Goal: Task Accomplishment & Management: Complete application form

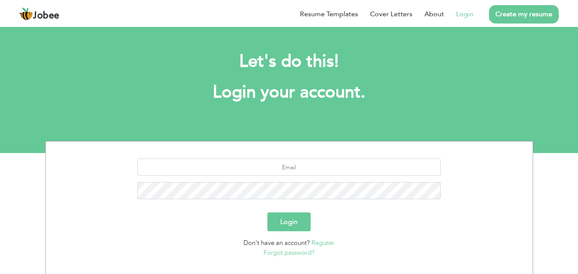
click at [472, 12] on link "Login" at bounding box center [465, 14] width 18 height 10
click at [286, 168] on input "text" at bounding box center [288, 167] width 303 height 17
type input "[EMAIL_ADDRESS][DOMAIN_NAME]"
click at [267, 213] on button "Login" at bounding box center [288, 222] width 43 height 19
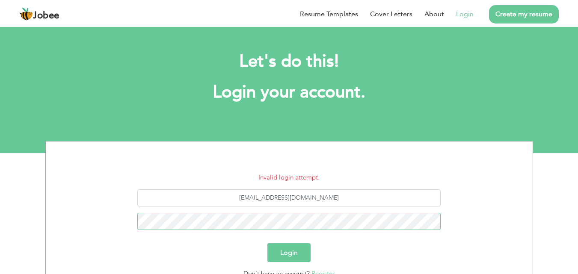
click at [267, 243] on button "Login" at bounding box center [288, 252] width 43 height 19
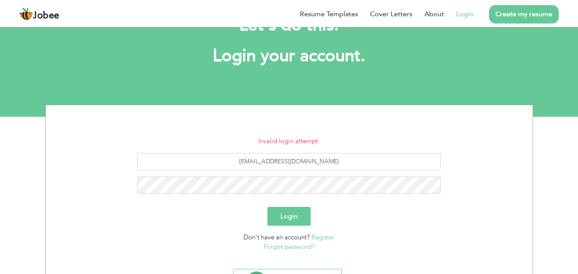
scroll to position [81, 0]
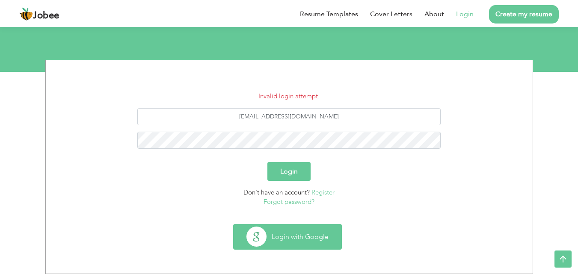
click at [297, 234] on button "Login with Google" at bounding box center [288, 237] width 108 height 25
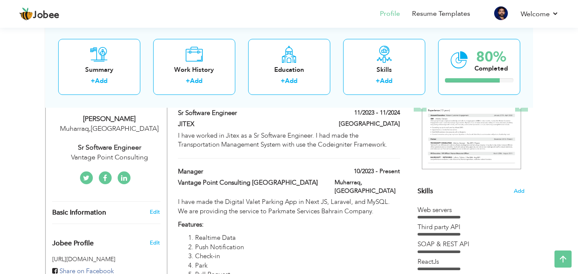
drag, startPoint x: 208, startPoint y: 113, endPoint x: 210, endPoint y: 158, distance: 45.4
click at [210, 158] on div "Sr Software Engineer 11/2023 - 11/2024 Sr Software Engineer 11/2023 - 11/2024 […" at bounding box center [289, 134] width 222 height 50
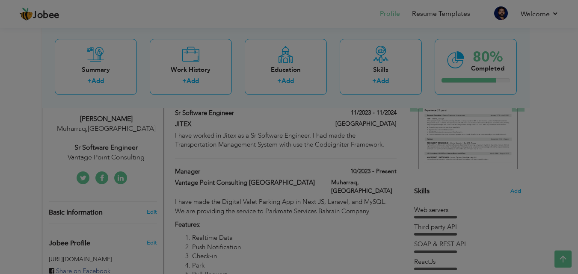
type input "Sr Software Engineer"
type input "JITEX"
type input "11/2023"
type input "11/2024"
type input "[GEOGRAPHIC_DATA]"
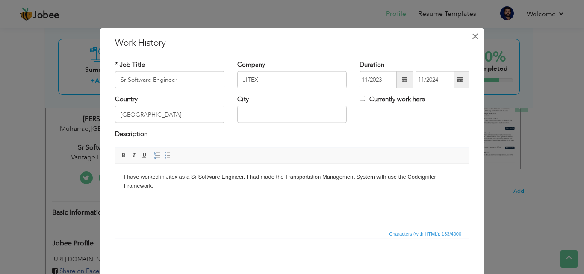
click at [476, 34] on button "×" at bounding box center [476, 36] width 14 height 14
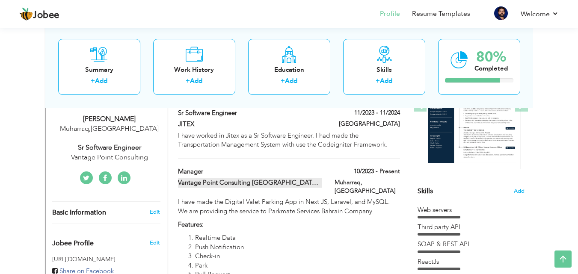
drag, startPoint x: 173, startPoint y: 182, endPoint x: 252, endPoint y: 181, distance: 78.7
click at [252, 181] on div "Vantage Point Consulting Bahrain" at bounding box center [250, 183] width 157 height 11
type input "Manager"
type input "Vantage Point Consulting Bahrain"
type input "10/2023"
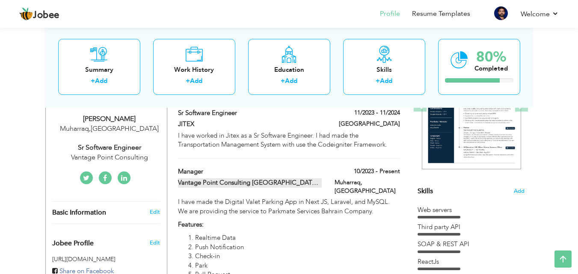
type input "[GEOGRAPHIC_DATA]"
type input "Muharraq"
checkbox input "true"
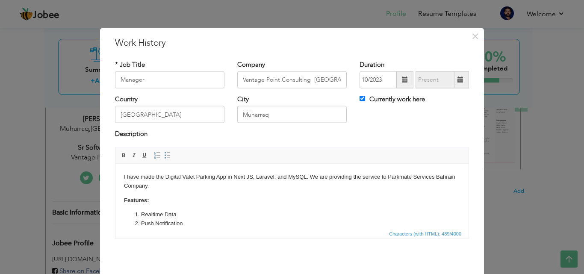
drag, startPoint x: 174, startPoint y: 94, endPoint x: 163, endPoint y: 86, distance: 13.2
click at [168, 91] on div "* Job Title Manager Company Vantage Point Consulting Bahrain Duration 10/2023 C…" at bounding box center [292, 152] width 367 height 198
click at [161, 84] on input "Manager" at bounding box center [170, 79] width 110 height 17
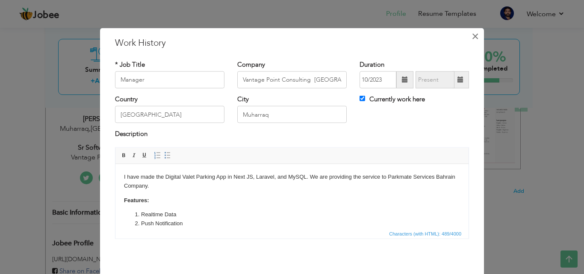
click at [472, 37] on span "×" at bounding box center [475, 35] width 7 height 15
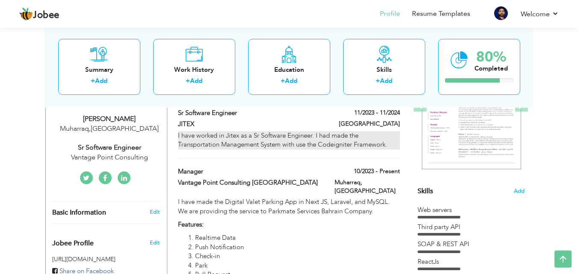
click at [391, 145] on div "I have worked in Jitex as a Sr Software Engineer. I had made the Transportation…" at bounding box center [289, 140] width 222 height 18
type input "Sr Software Engineer"
type input "JITEX"
type input "11/2023"
type input "11/2024"
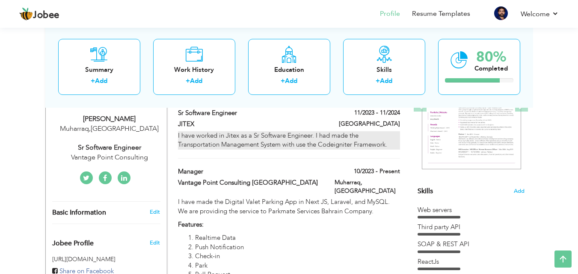
type input "[GEOGRAPHIC_DATA]"
checkbox input "false"
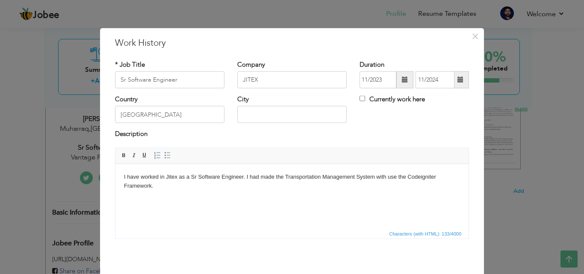
click at [267, 199] on html "I have worked in Jitex as a Sr Software Engineer. I had made the Transportation…" at bounding box center [292, 181] width 353 height 35
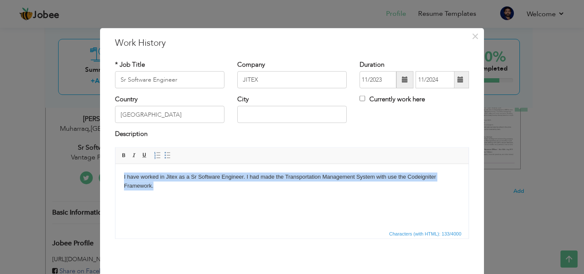
copy body "I have worked in Jitex as a Sr Software Engineer. I had made the Transportation…"
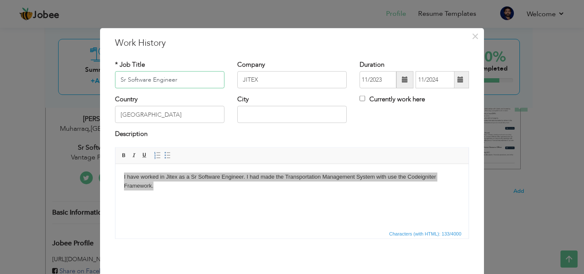
click at [173, 81] on input "Sr Software Engineer" at bounding box center [170, 79] width 110 height 17
click at [153, 116] on input "[GEOGRAPHIC_DATA]" at bounding box center [170, 114] width 110 height 17
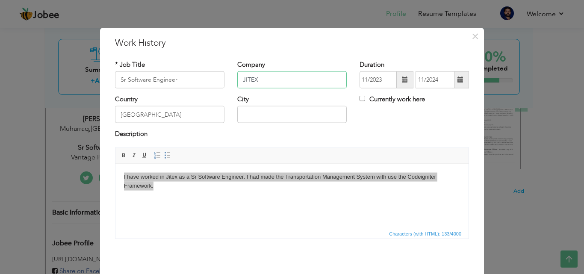
click at [288, 86] on input "JITEX" at bounding box center [292, 79] width 110 height 17
click at [369, 77] on input "11/2023" at bounding box center [378, 79] width 37 height 17
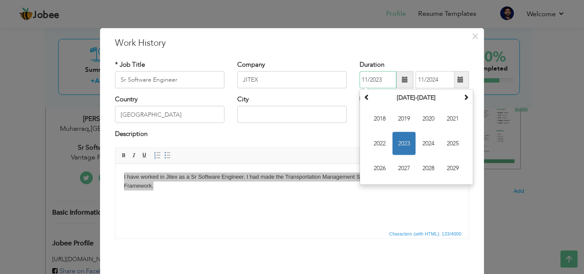
click at [369, 77] on input "11/2023" at bounding box center [378, 79] width 37 height 17
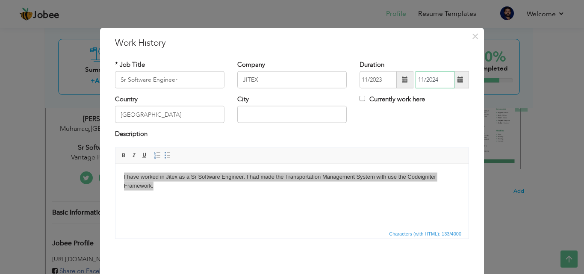
click at [420, 72] on input "11/2024" at bounding box center [435, 79] width 39 height 17
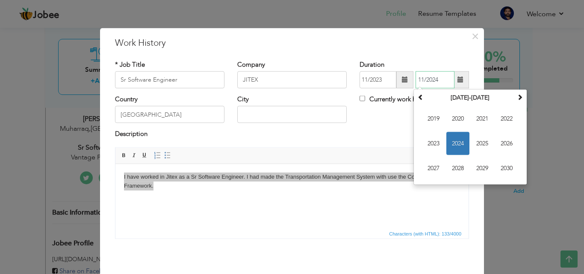
click at [420, 72] on input "11/2024" at bounding box center [435, 79] width 39 height 17
click at [422, 74] on input "11/2024" at bounding box center [435, 79] width 39 height 17
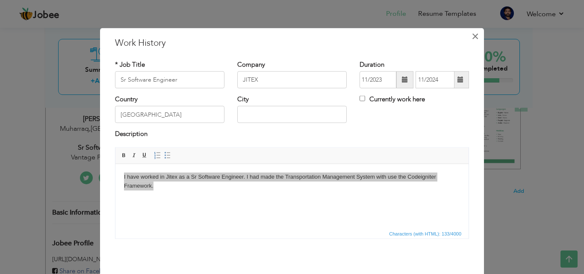
click at [477, 35] on button "×" at bounding box center [476, 36] width 14 height 14
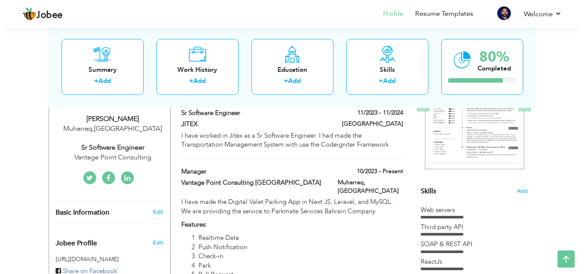
scroll to position [214, 0]
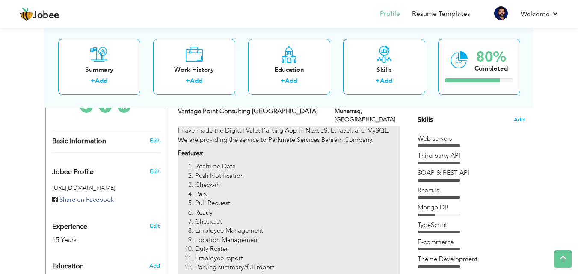
click at [289, 162] on li "Realtime Data" at bounding box center [297, 166] width 205 height 9
type input "Manager"
type input "Vantage Point Consulting Bahrain"
type input "10/2023"
type input "[GEOGRAPHIC_DATA]"
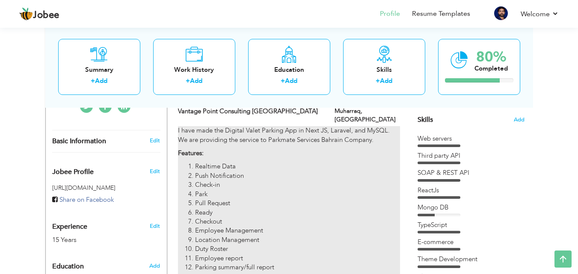
type input "Muharraq"
checkbox input "true"
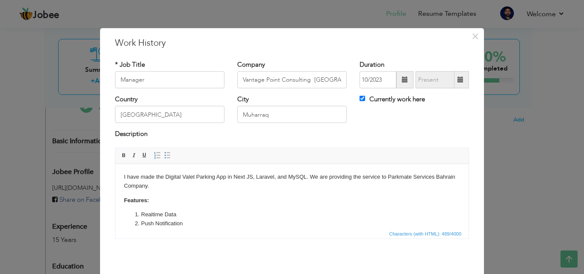
click at [212, 234] on span "Characters (with HTML): 489/4000" at bounding box center [292, 233] width 353 height 10
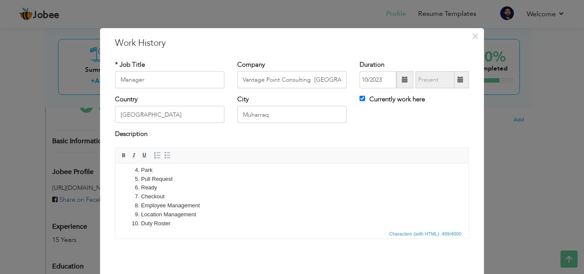
click at [225, 191] on li "Ready" at bounding box center [292, 187] width 302 height 9
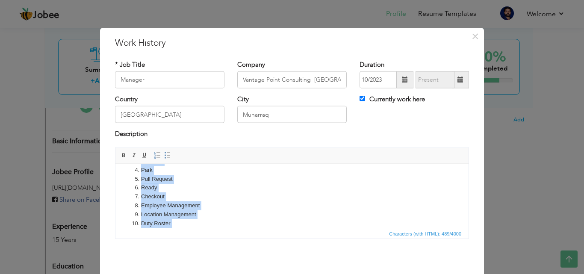
copy body "I have made the Digital Valet Parking App in Next JS, Laravel, and MySQL. We ar…"
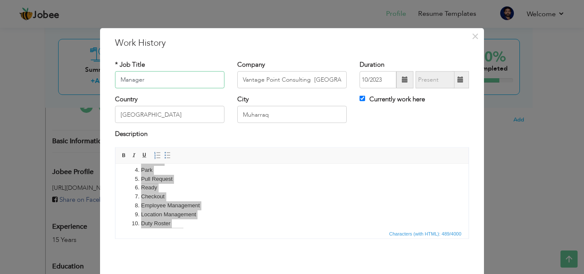
click at [154, 83] on input "Manager" at bounding box center [170, 79] width 110 height 17
click at [306, 84] on input "Vantage Point Consulting Bahrain" at bounding box center [292, 79] width 110 height 17
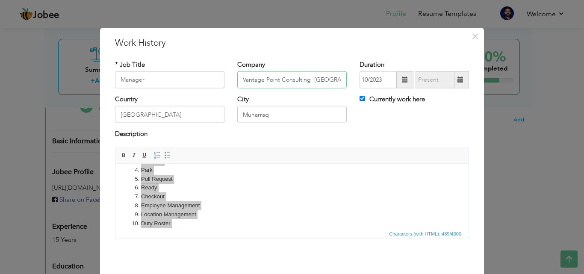
click at [306, 84] on input "Vantage Point Consulting Bahrain" at bounding box center [292, 79] width 110 height 17
click at [375, 75] on input "10/2023" at bounding box center [378, 79] width 37 height 17
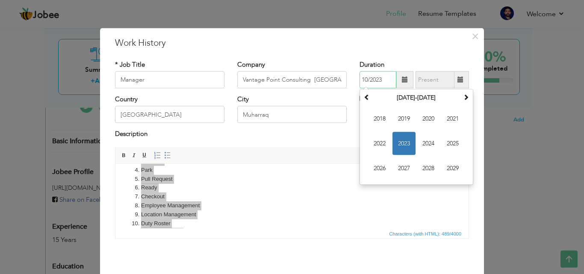
click at [375, 75] on input "10/2023" at bounding box center [378, 79] width 37 height 17
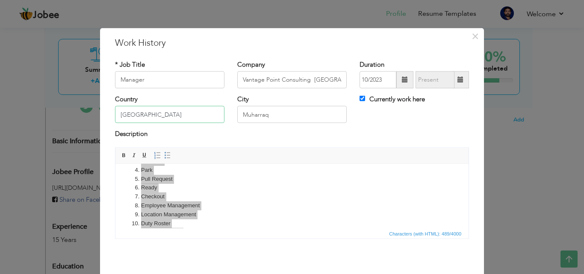
click at [135, 112] on input "[GEOGRAPHIC_DATA]" at bounding box center [170, 114] width 110 height 17
click at [266, 112] on input "Muharraq" at bounding box center [292, 114] width 110 height 17
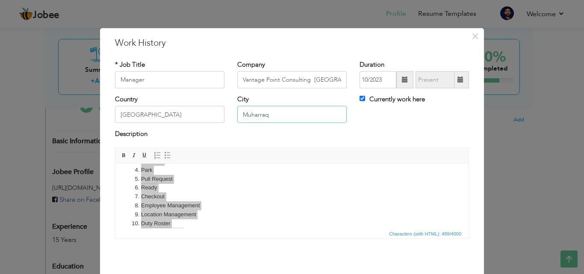
click at [266, 112] on input "Muharraq" at bounding box center [292, 114] width 110 height 17
click at [261, 79] on input "Vantage Point Consulting Bahrain" at bounding box center [292, 79] width 110 height 17
click at [190, 80] on input "Manager" at bounding box center [170, 79] width 110 height 17
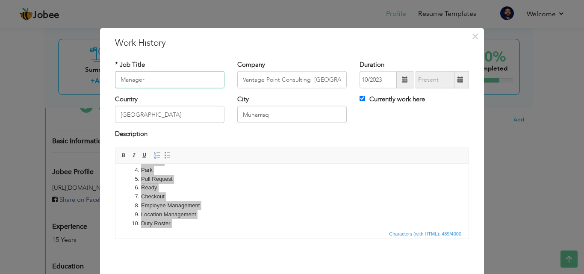
paste input "Sr Software Engine"
type input "Sr Software Engineer"
click at [288, 82] on input "Vantage Point Consulting Bahrain" at bounding box center [292, 79] width 110 height 17
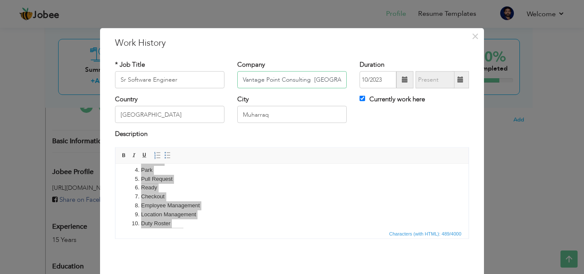
paste input "JITEX"
type input "JITEX"
click at [360, 97] on input "Currently work here" at bounding box center [363, 99] width 6 height 6
checkbox input "false"
click at [421, 84] on input "text" at bounding box center [435, 79] width 39 height 17
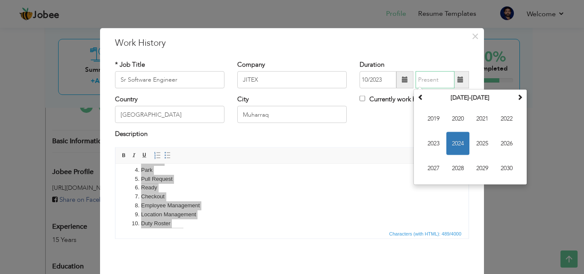
click at [421, 84] on input "text" at bounding box center [435, 79] width 39 height 17
paste input "11/2024"
type input "11/2024"
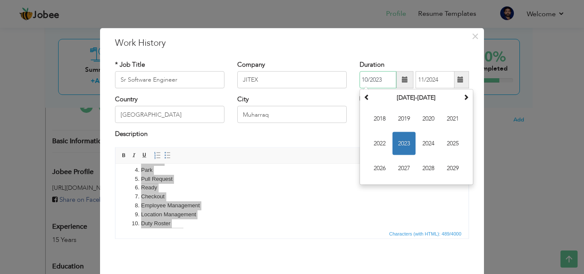
click at [361, 78] on input "10/2023" at bounding box center [378, 79] width 37 height 17
type input "11/2023"
click at [329, 159] on span "Editor toolbars Basic Styles Bold Italic Underline Paragraph Insert/Remove Numb…" at bounding box center [292, 156] width 353 height 16
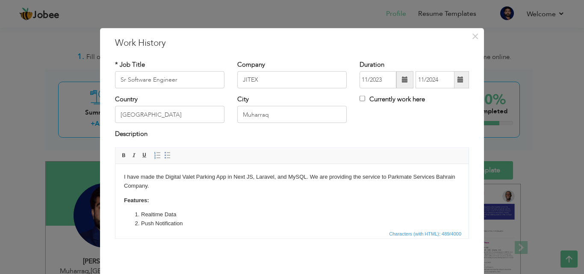
click at [226, 264] on li "Checkout" at bounding box center [292, 268] width 302 height 9
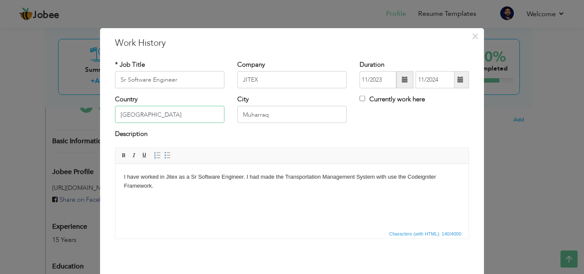
click at [132, 114] on input "[GEOGRAPHIC_DATA]" at bounding box center [170, 114] width 110 height 17
paste input "[GEOGRAPHIC_DATA]"
type input "[GEOGRAPHIC_DATA]"
click at [277, 117] on input "Muharraq" at bounding box center [292, 114] width 110 height 17
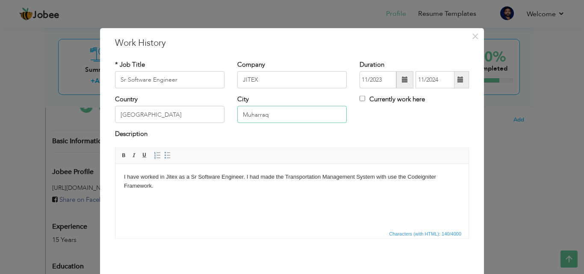
click at [277, 117] on input "Muharraq" at bounding box center [292, 114] width 110 height 17
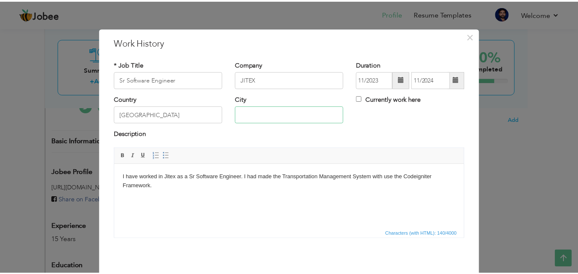
scroll to position [34, 0]
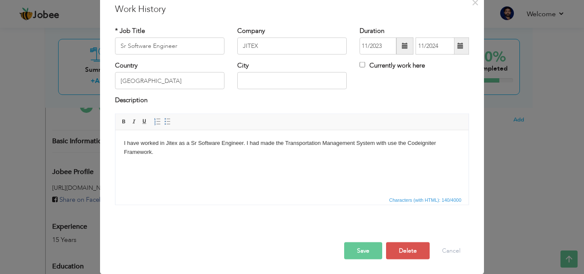
click at [360, 253] on button "Save" at bounding box center [363, 250] width 38 height 17
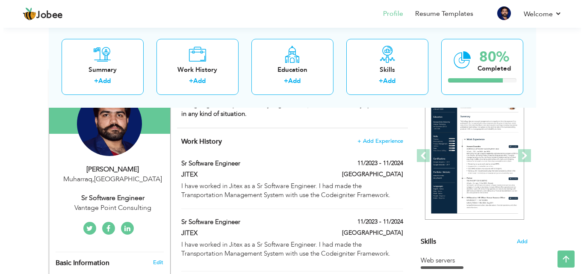
scroll to position [71, 0]
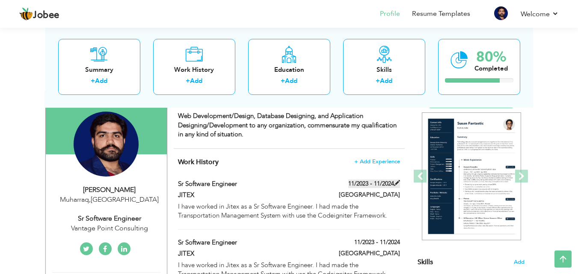
click at [395, 183] on span at bounding box center [397, 183] width 6 height 6
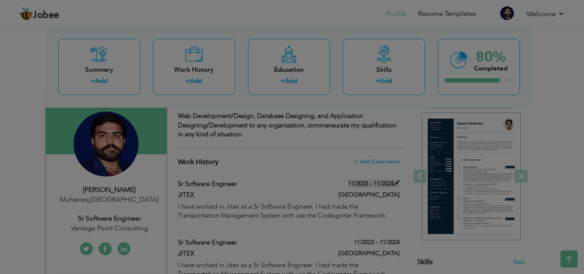
scroll to position [0, 0]
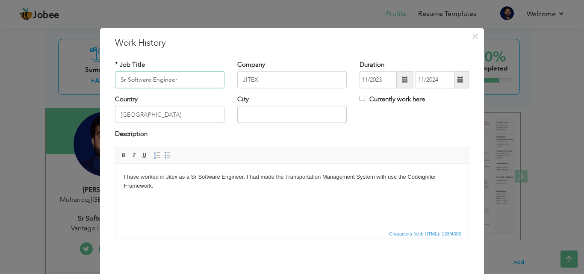
click at [177, 79] on input "Sr Software Engineer" at bounding box center [170, 79] width 110 height 17
paste input "Manag"
type input "Manager"
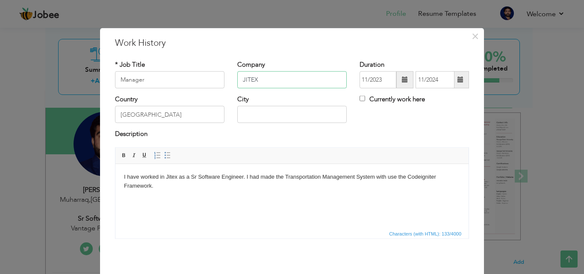
click at [259, 81] on input "JITEX" at bounding box center [292, 79] width 110 height 17
paste input "Vantage Point Consulting"
type input "Bahrian Vantage Point Consulting"
click at [374, 79] on input "11/2023" at bounding box center [378, 79] width 37 height 17
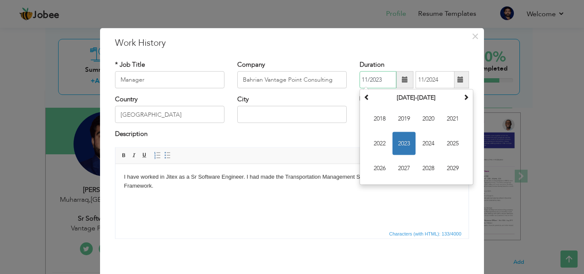
click at [374, 79] on input "11/2023" at bounding box center [378, 79] width 37 height 17
paste input "0"
type input "10/2023"
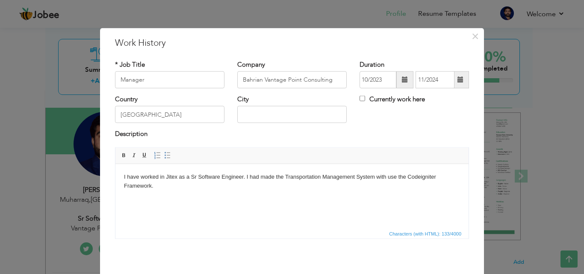
click at [347, 112] on div "City" at bounding box center [292, 112] width 122 height 35
click at [362, 100] on input "Currently work here" at bounding box center [363, 99] width 6 height 6
checkbox input "true"
click at [166, 114] on input "[GEOGRAPHIC_DATA]" at bounding box center [170, 114] width 110 height 17
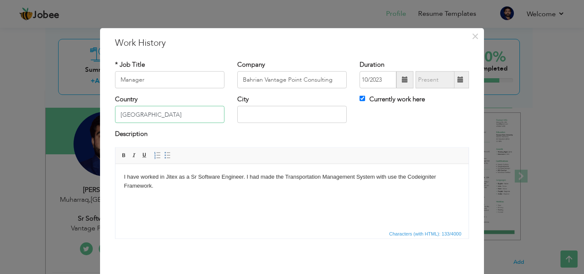
click at [166, 114] on input "[GEOGRAPHIC_DATA]" at bounding box center [170, 114] width 110 height 17
paste input "[GEOGRAPHIC_DATA]"
type input "[GEOGRAPHIC_DATA]"
click at [269, 109] on input "text" at bounding box center [292, 114] width 110 height 17
paste input "Muharraq"
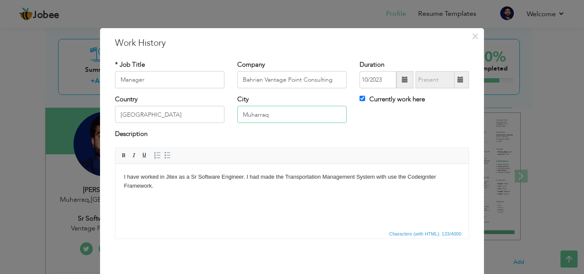
type input "Muharraq"
click at [190, 199] on html "I have worked in Jitex as a Sr Software Engineer. I had made the Transportation…" at bounding box center [292, 181] width 353 height 35
drag, startPoint x: 138, startPoint y: 194, endPoint x: 124, endPoint y: 218, distance: 28.4
click at [124, 218] on body "I have made the Digital Valet Parking App in Next JS, Laravel, and MySQL. We ar…" at bounding box center [292, 252] width 336 height 160
click at [164, 158] on span at bounding box center [167, 155] width 7 height 7
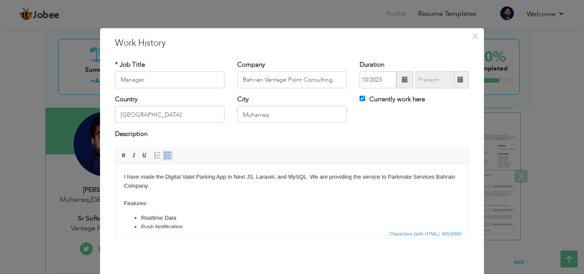
click at [198, 205] on body "I have made the Digital Valet Parking App in Next JS, Laravel, and MySQL. We ar…" at bounding box center [292, 250] width 336 height 157
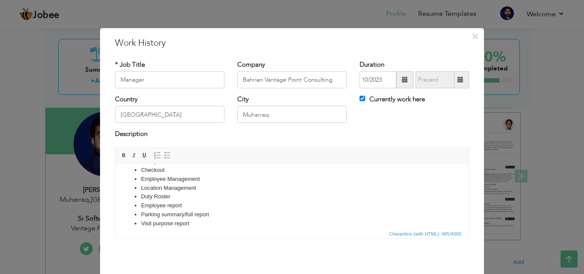
scroll to position [110, 0]
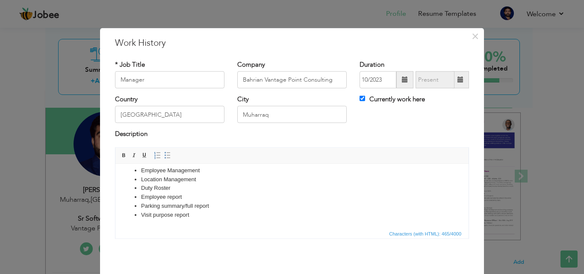
click at [196, 213] on li "Visit purpose report" at bounding box center [292, 215] width 302 height 9
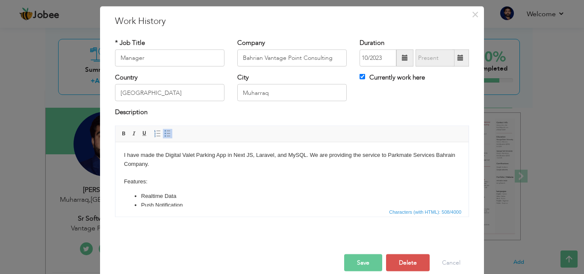
scroll to position [34, 0]
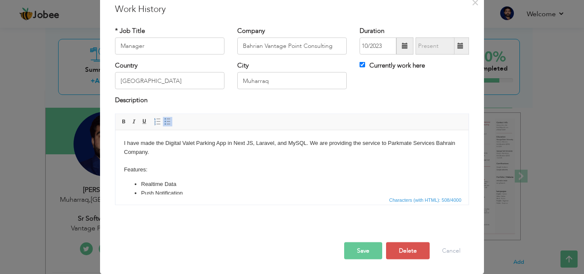
click at [360, 253] on button "Save" at bounding box center [363, 250] width 38 height 17
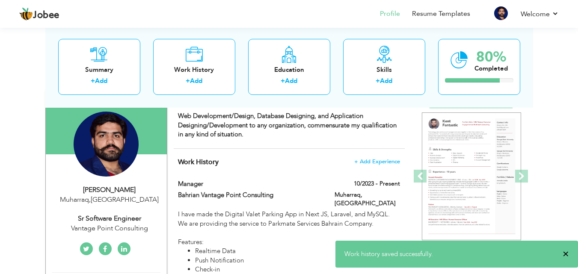
click at [568, 255] on span "×" at bounding box center [566, 254] width 6 height 9
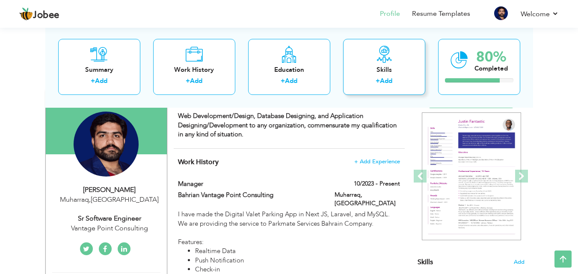
click at [382, 76] on div "Skills + Add" at bounding box center [384, 67] width 82 height 56
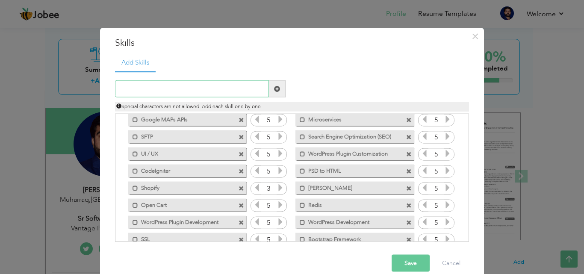
scroll to position [142, 0]
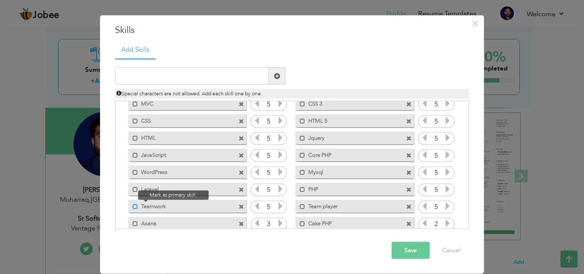
scroll to position [635, 0]
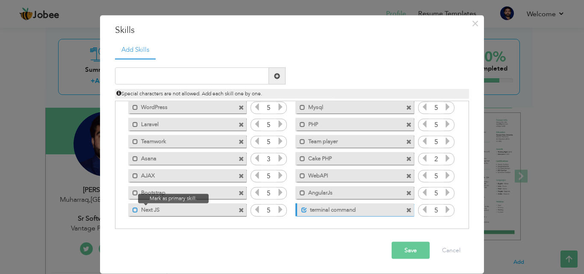
click at [133, 209] on span at bounding box center [136, 210] width 6 height 6
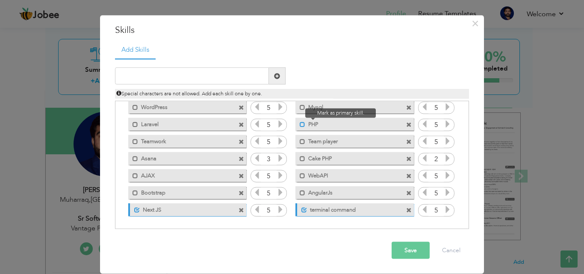
click at [300, 122] on span at bounding box center [303, 125] width 6 height 6
click at [298, 111] on div "Mark as primary skill. Mysql" at bounding box center [355, 107] width 118 height 13
click at [300, 107] on span at bounding box center [303, 107] width 6 height 6
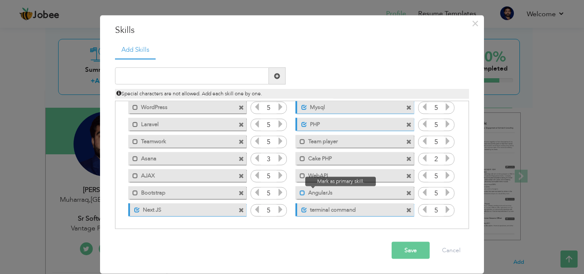
click at [300, 194] on span at bounding box center [303, 193] width 6 height 6
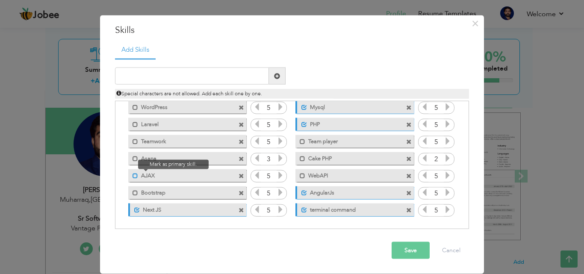
click at [133, 176] on span at bounding box center [136, 176] width 6 height 6
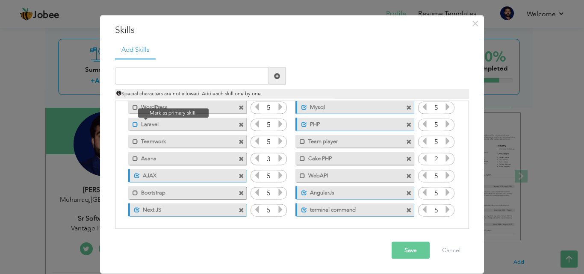
click at [133, 122] on span at bounding box center [136, 125] width 6 height 6
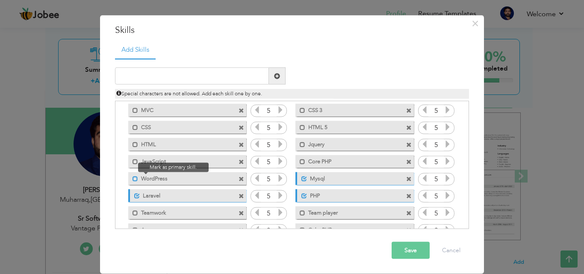
click at [133, 179] on span at bounding box center [136, 179] width 6 height 6
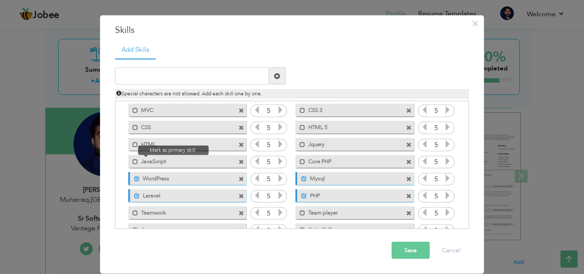
click at [128, 159] on span at bounding box center [133, 159] width 10 height 9
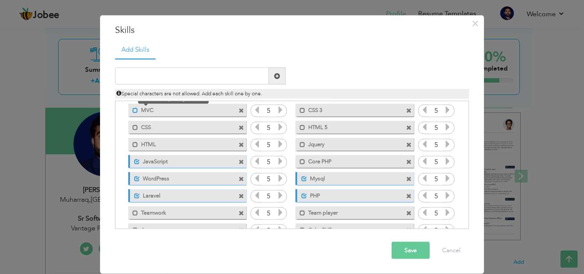
click at [133, 113] on span at bounding box center [136, 110] width 6 height 6
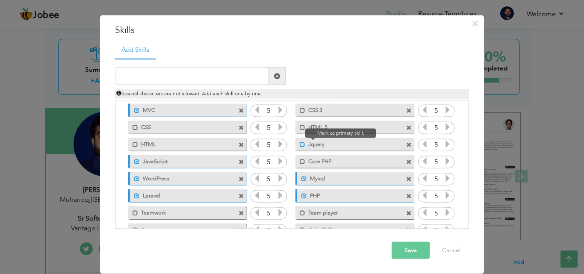
click at [300, 145] on span at bounding box center [303, 145] width 6 height 6
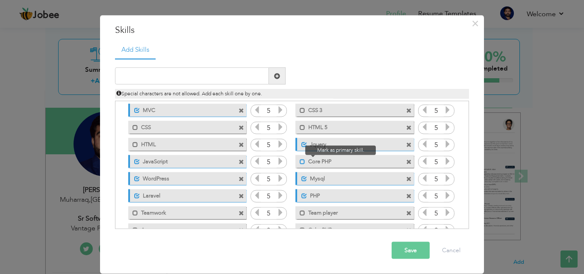
click at [300, 161] on span at bounding box center [303, 162] width 6 height 6
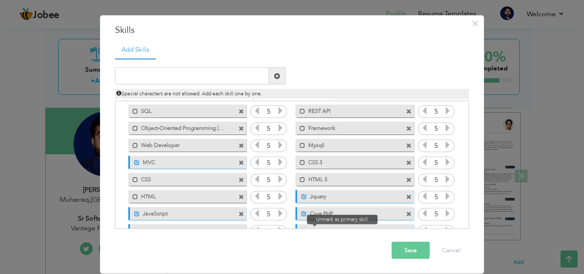
scroll to position [493, 0]
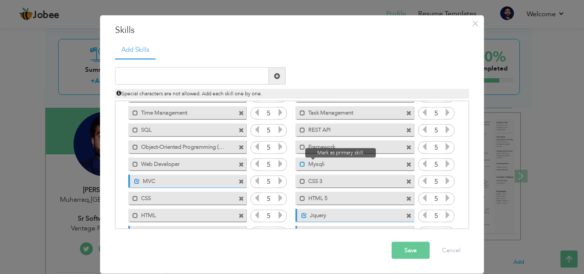
click at [300, 164] on span at bounding box center [303, 164] width 6 height 6
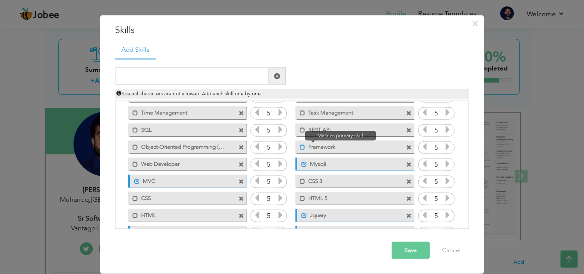
click at [300, 145] on span at bounding box center [303, 147] width 6 height 6
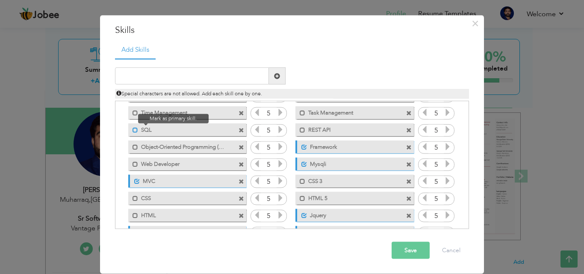
click at [133, 132] on span at bounding box center [136, 130] width 6 height 6
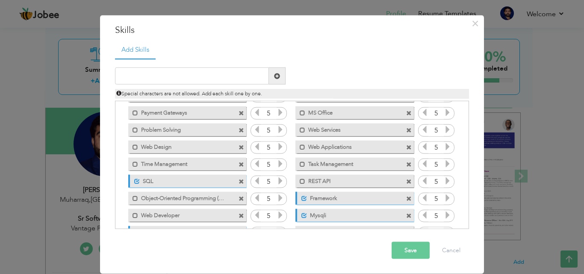
scroll to position [421, 0]
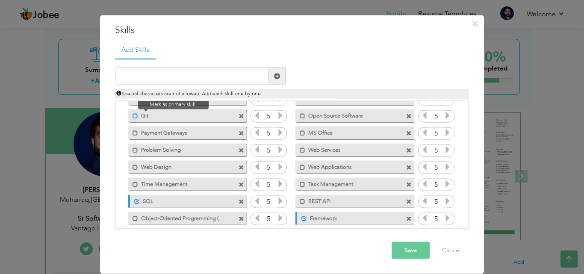
click at [133, 117] on span at bounding box center [136, 116] width 6 height 6
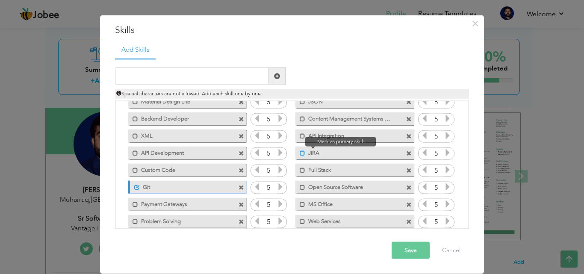
click at [300, 151] on span at bounding box center [303, 153] width 6 height 6
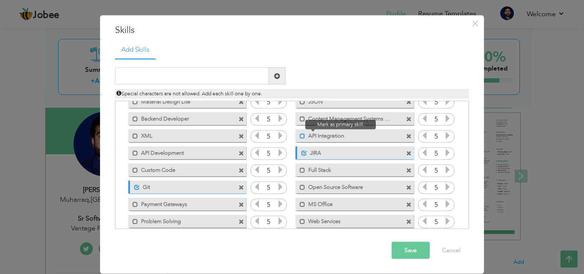
click at [300, 137] on span at bounding box center [303, 136] width 6 height 6
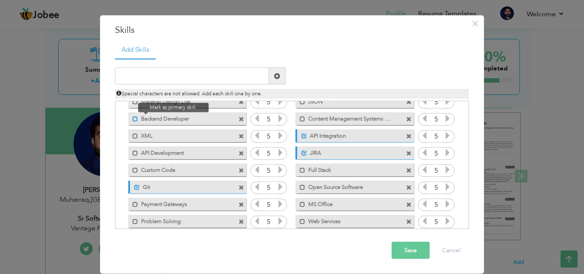
click at [133, 118] on span at bounding box center [136, 119] width 6 height 6
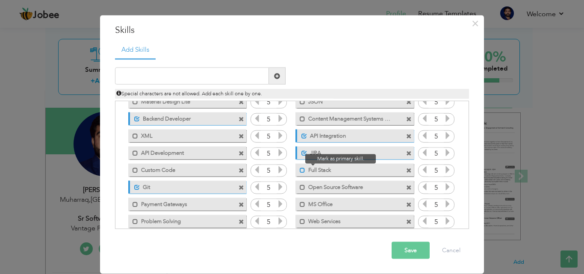
click at [300, 170] on span at bounding box center [303, 170] width 6 height 6
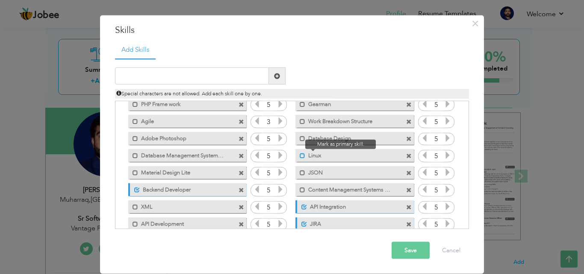
click at [300, 154] on span at bounding box center [303, 156] width 6 height 6
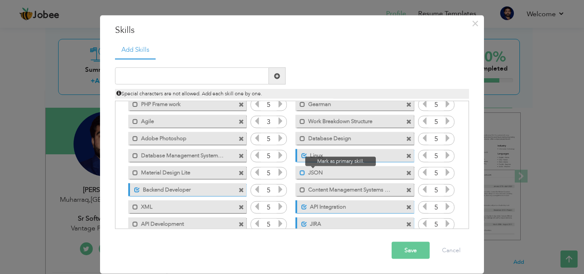
click at [300, 174] on span at bounding box center [303, 173] width 6 height 6
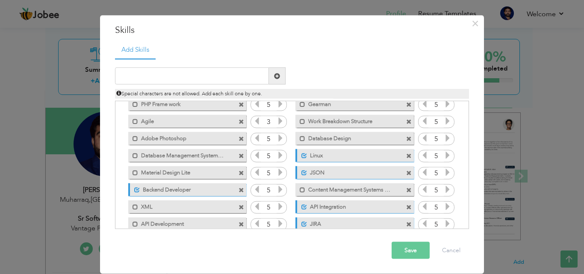
scroll to position [208, 0]
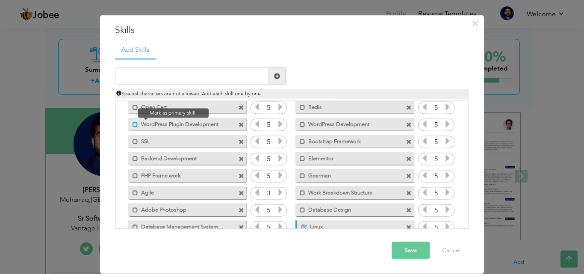
click at [133, 125] on span at bounding box center [136, 125] width 6 height 6
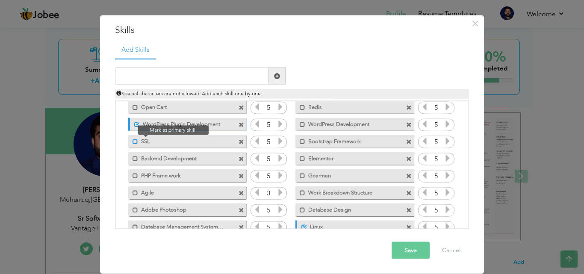
click at [133, 143] on span at bounding box center [136, 142] width 6 height 6
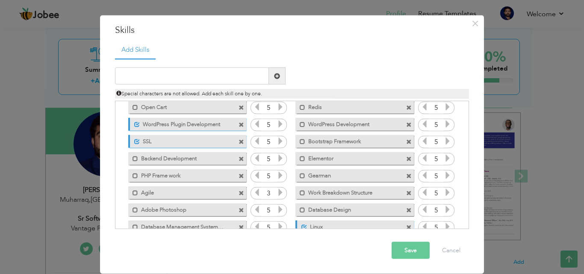
click at [239, 157] on span at bounding box center [242, 159] width 6 height 6
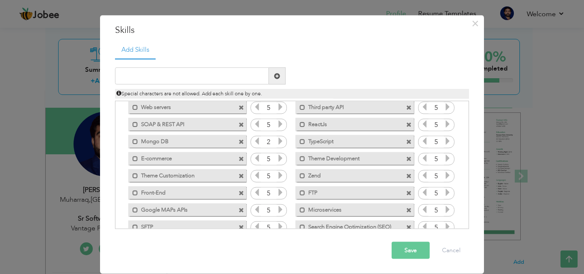
scroll to position [0, 0]
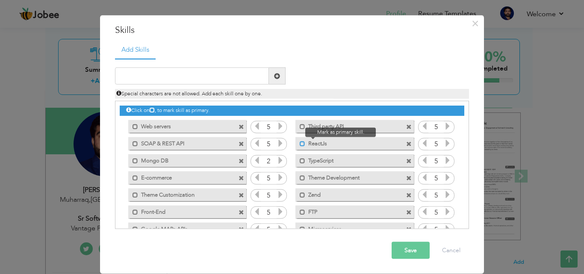
click at [300, 145] on span at bounding box center [303, 144] width 6 height 6
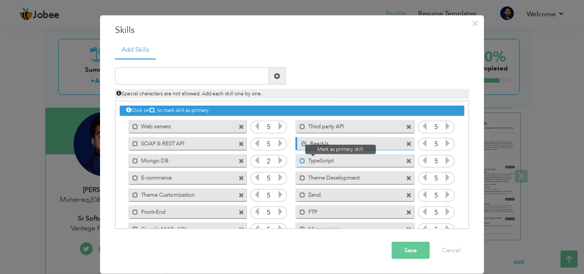
click at [300, 160] on span at bounding box center [303, 161] width 6 height 6
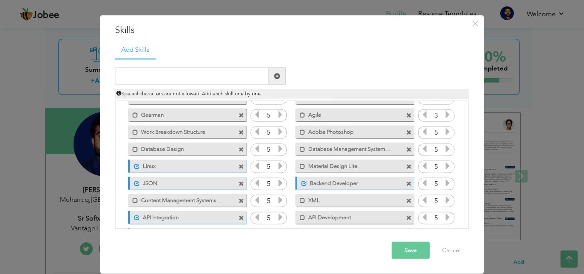
scroll to position [285, 0]
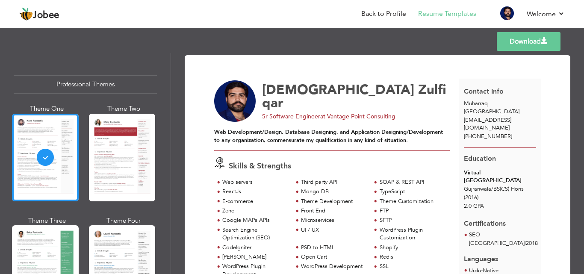
scroll to position [71, 0]
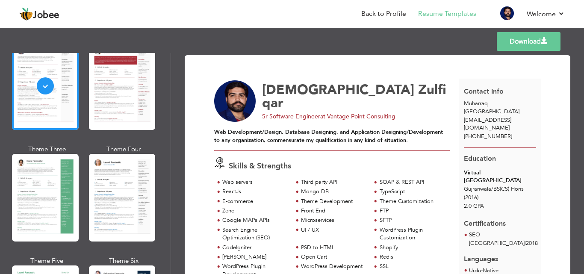
click at [537, 37] on link "Download" at bounding box center [529, 41] width 64 height 19
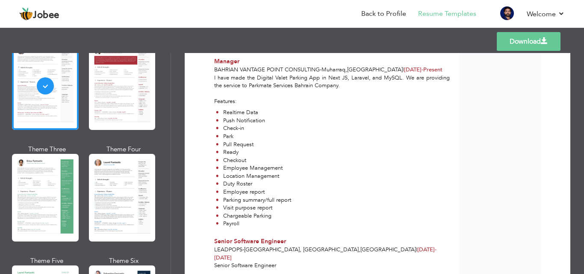
scroll to position [570, 0]
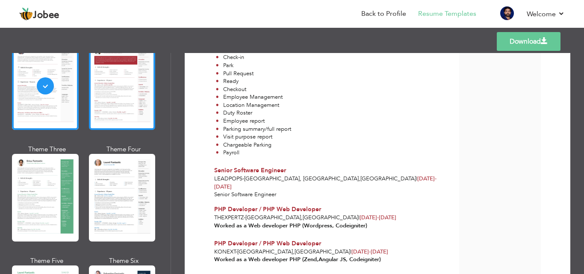
click at [118, 103] on div at bounding box center [122, 86] width 67 height 88
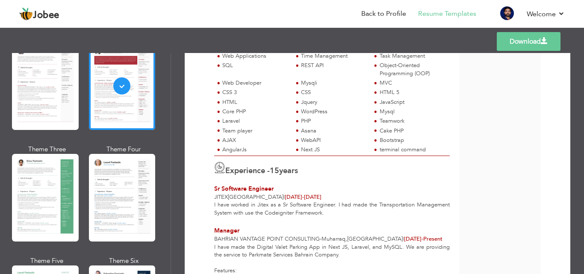
scroll to position [357, 0]
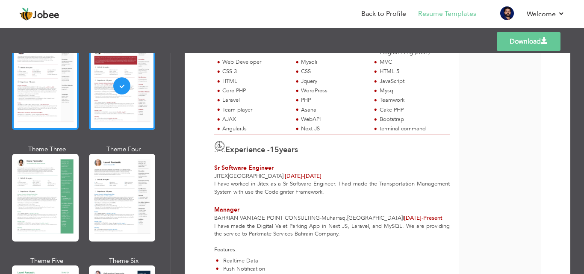
click at [33, 92] on div at bounding box center [45, 86] width 67 height 88
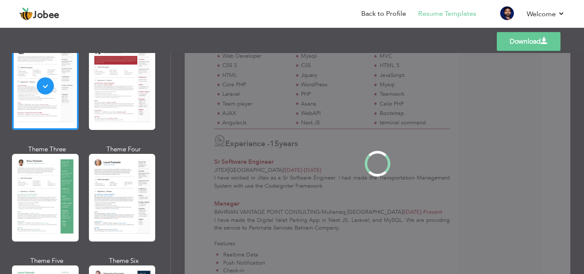
scroll to position [0, 0]
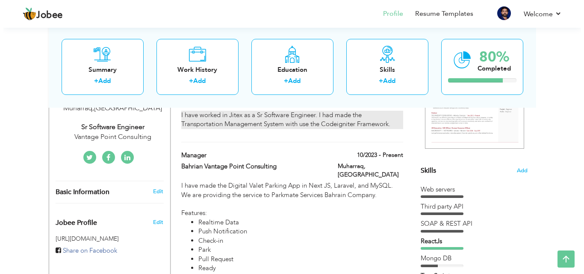
scroll to position [142, 0]
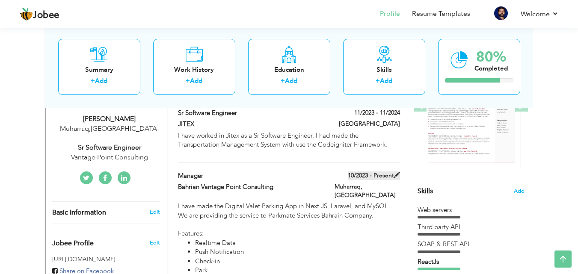
click at [394, 174] on span at bounding box center [397, 175] width 6 height 6
type input "Manager"
type input "Bahrian Vantage Point Consulting"
type input "10/2023"
type input "[GEOGRAPHIC_DATA]"
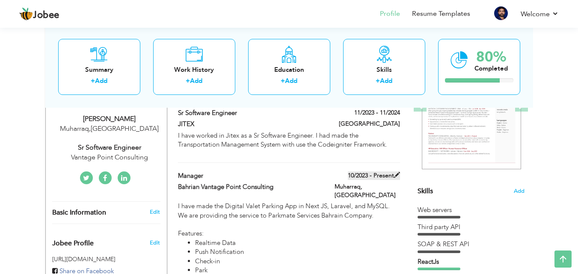
type input "Muharraq"
checkbox input "true"
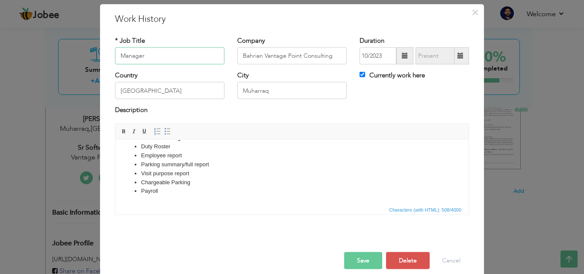
scroll to position [34, 0]
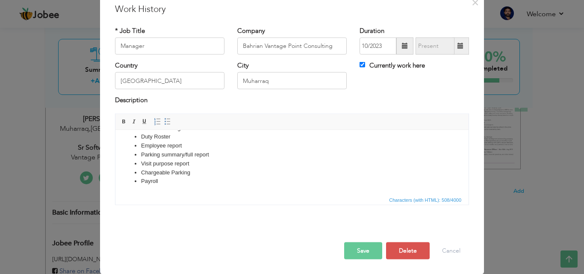
click at [231, 179] on li "Payroll" at bounding box center [292, 181] width 302 height 9
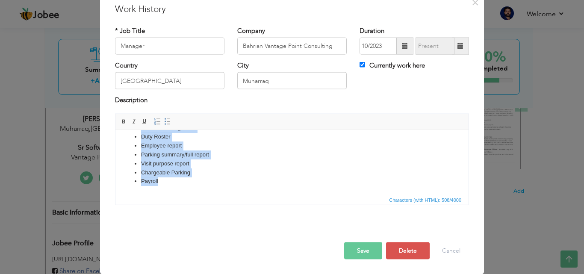
copy body "I have made the Digital Valet Parking App in Next JS, Laravel, and MySQL. We ar…"
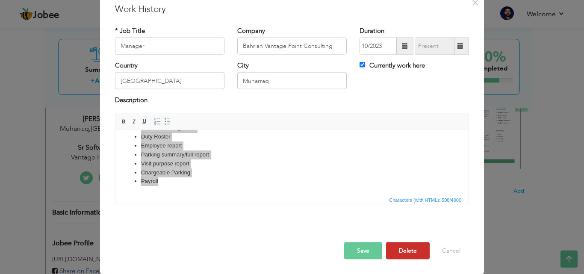
click at [404, 255] on button "Delete" at bounding box center [408, 250] width 44 height 17
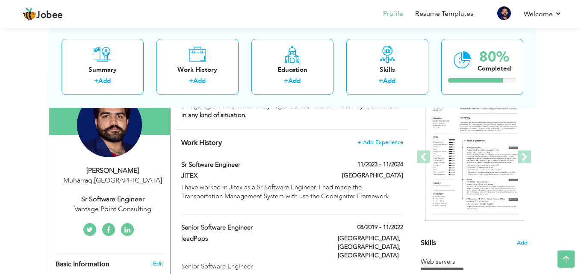
scroll to position [71, 0]
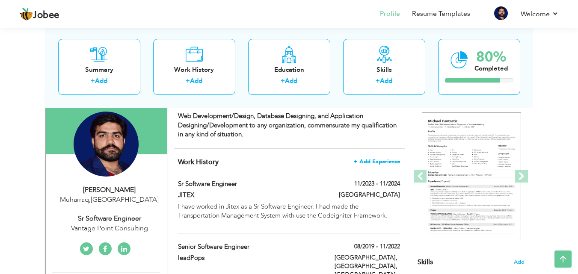
click at [371, 160] on span "+ Add Experience" at bounding box center [377, 162] width 46 height 6
checkbox input "false"
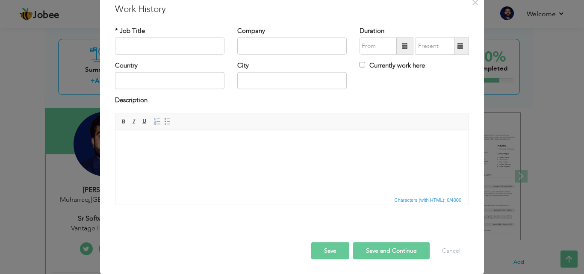
scroll to position [0, 0]
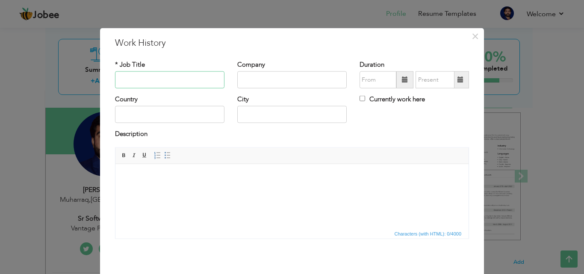
click at [130, 81] on input "text" at bounding box center [170, 79] width 110 height 17
paste input "Manager"
type input "Manager"
click at [257, 83] on input "text" at bounding box center [292, 79] width 110 height 17
paste input "Bahrain Vantage Point Consulting"
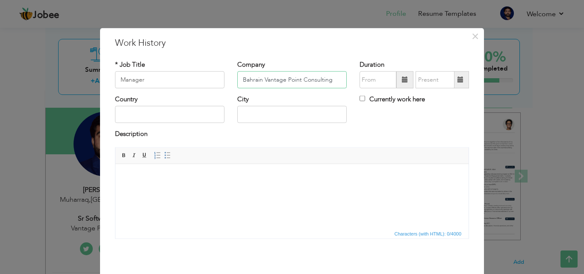
type input "Bahrain Vantage Point Consulting"
click at [379, 85] on input "text" at bounding box center [378, 79] width 37 height 17
click at [369, 75] on input "08/2025" at bounding box center [378, 79] width 37 height 17
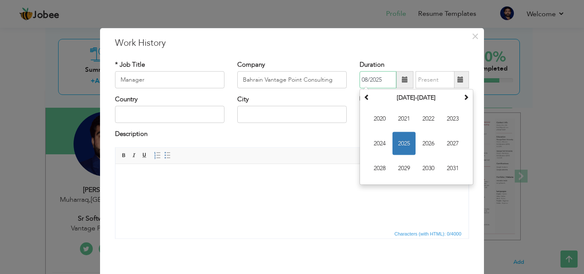
click at [369, 75] on input "08/2025" at bounding box center [378, 79] width 37 height 17
paste input "10/2023"
type input "10/2023"
drag, startPoint x: 352, startPoint y: 195, endPoint x: 474, endPoint y: 313, distance: 169.4
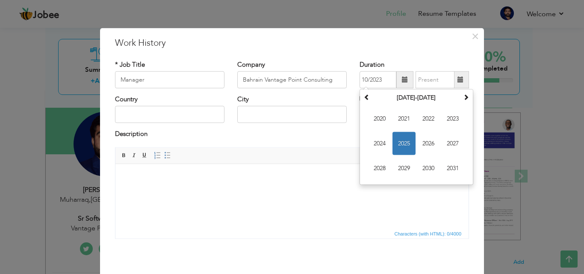
click at [352, 190] on html at bounding box center [292, 177] width 353 height 26
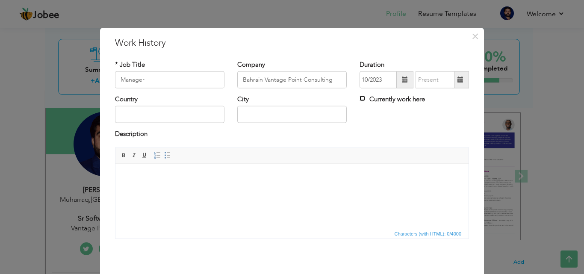
click at [360, 99] on input "Currently work here" at bounding box center [363, 99] width 6 height 6
checkbox input "true"
click at [152, 115] on input "text" at bounding box center [170, 114] width 110 height 17
paste input "[GEOGRAPHIC_DATA]"
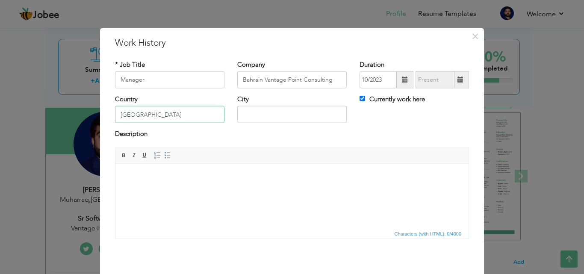
type input "[GEOGRAPHIC_DATA]"
click at [264, 111] on input "text" at bounding box center [292, 114] width 110 height 17
paste input "Muharraq"
type input "Muharraq"
click at [227, 190] on html at bounding box center [292, 177] width 353 height 26
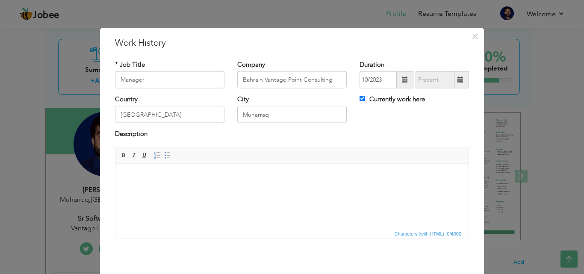
click at [205, 190] on html at bounding box center [292, 177] width 353 height 26
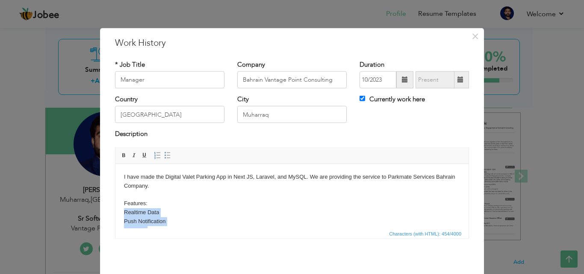
drag, startPoint x: 142, startPoint y: 221, endPoint x: 125, endPoint y: 213, distance: 18.0
click at [125, 213] on body "I have made the Digital Valet Parking App in Next JS, Laravel, and MySQL. We ar…" at bounding box center [292, 256] width 336 height 169
click at [164, 158] on span at bounding box center [167, 155] width 7 height 7
drag, startPoint x: 151, startPoint y: 207, endPoint x: 119, endPoint y: 201, distance: 33.4
click at [119, 201] on html "I have made the Digital Valet Parking App in Next JS, Laravel, and MySQL. We ar…" at bounding box center [292, 260] width 353 height 192
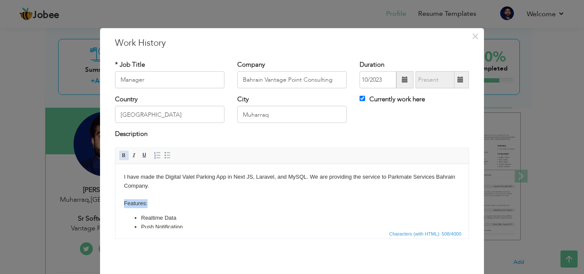
click at [121, 159] on link "Bold" at bounding box center [123, 155] width 9 height 9
click at [263, 208] on body "I have made the Digital Valet Parking App in Next JS, Laravel, and MySQL. We ar…" at bounding box center [292, 259] width 336 height 175
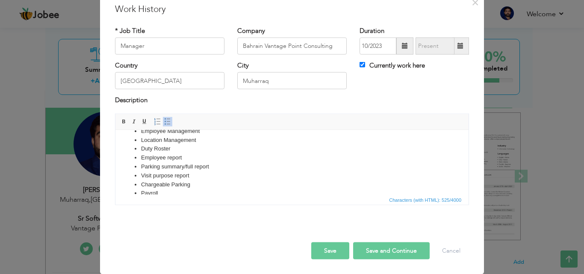
scroll to position [128, 0]
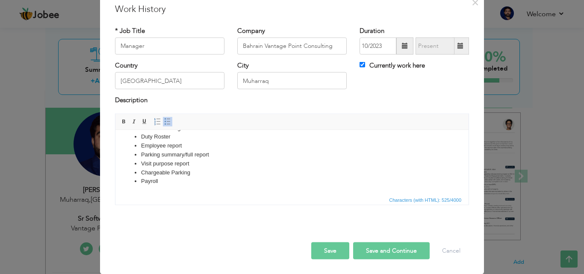
click at [327, 256] on button "Save" at bounding box center [330, 250] width 38 height 17
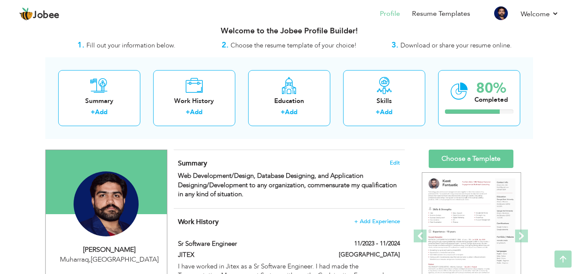
scroll to position [0, 0]
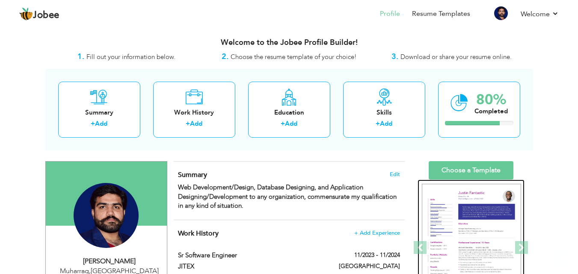
click at [468, 182] on div at bounding box center [471, 248] width 107 height 137
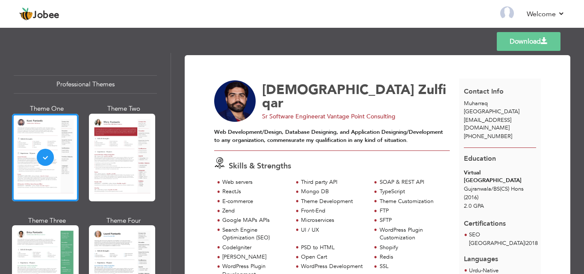
click at [512, 34] on link "Download" at bounding box center [529, 41] width 64 height 19
